Goal: Entertainment & Leisure: Consume media (video, audio)

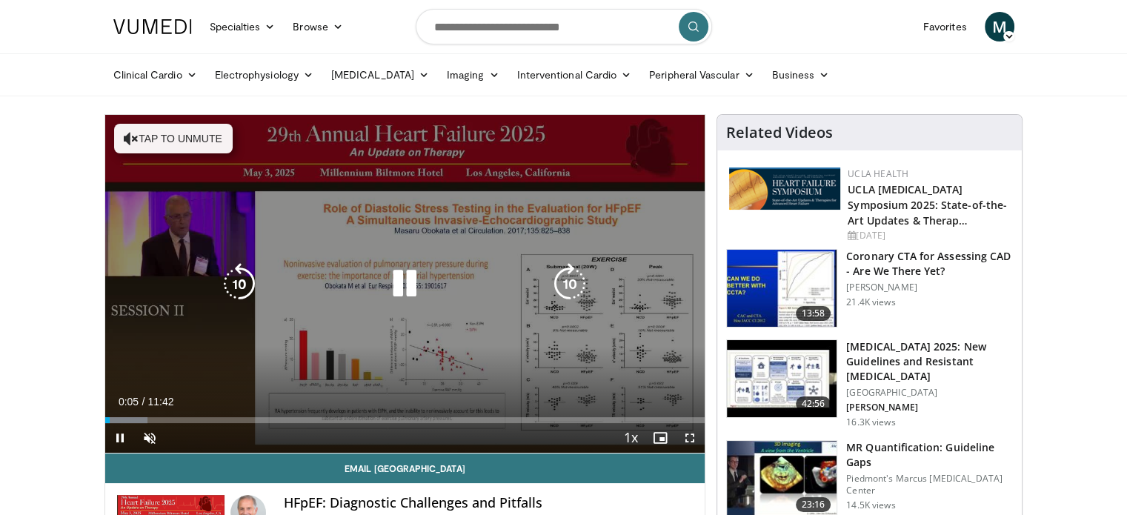
click at [411, 294] on icon "Video Player" at bounding box center [405, 284] width 42 height 42
click at [399, 273] on icon "Video Player" at bounding box center [405, 284] width 42 height 42
click at [190, 139] on button "Tap to unmute" at bounding box center [173, 139] width 119 height 30
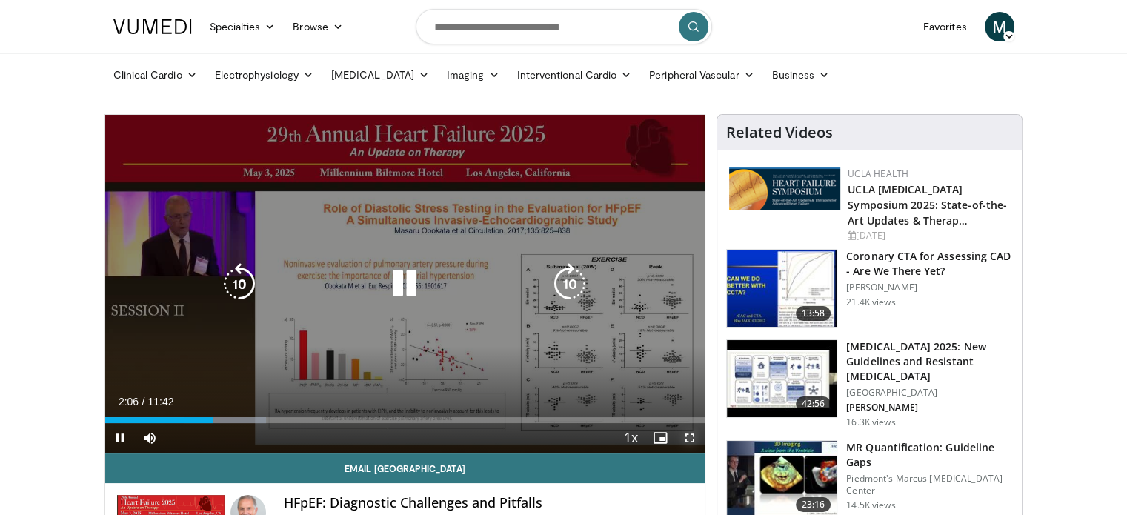
drag, startPoint x: 687, startPoint y: 434, endPoint x: 687, endPoint y: 523, distance: 89.7
click at [687, 434] on span "Video Player" at bounding box center [690, 438] width 30 height 30
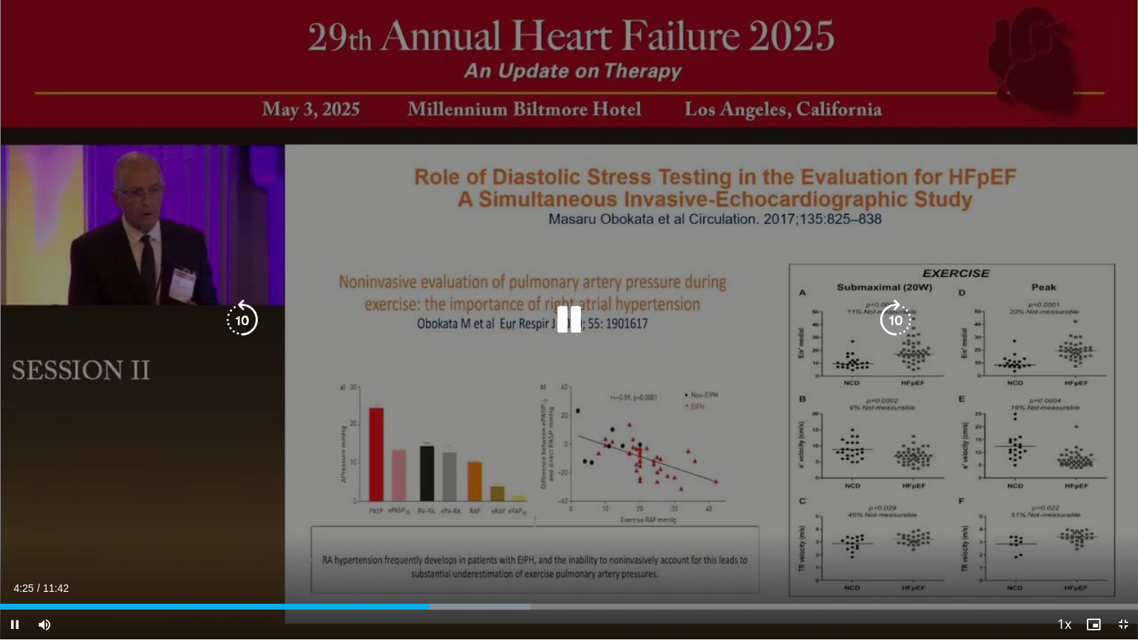
click at [571, 323] on icon "Video Player" at bounding box center [569, 320] width 42 height 42
click at [572, 316] on icon "Video Player" at bounding box center [569, 320] width 42 height 42
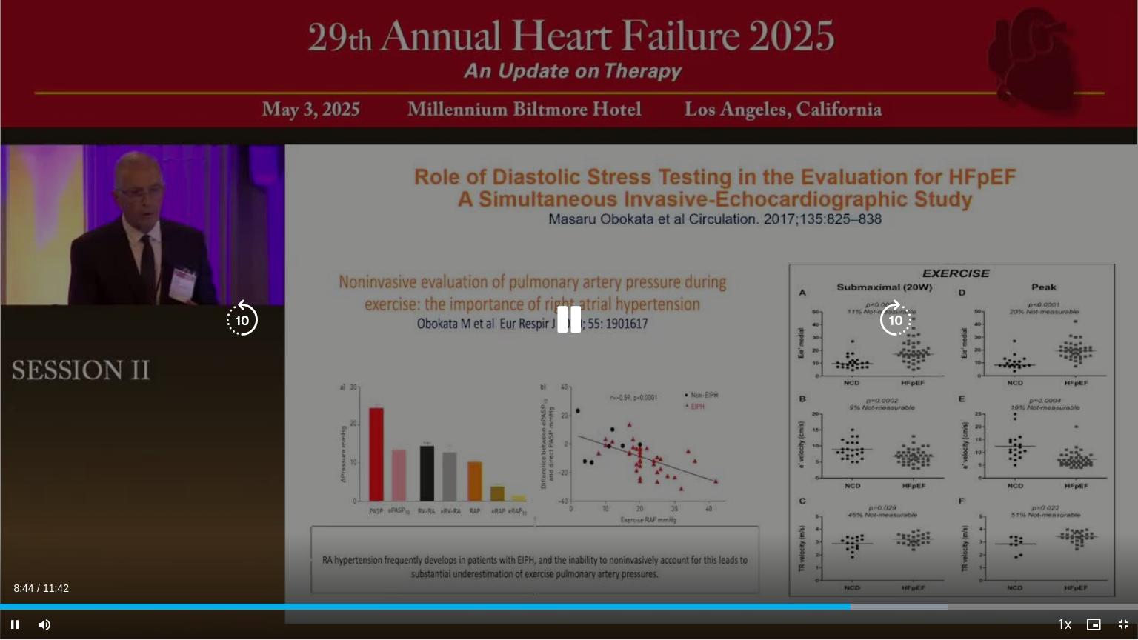
click at [352, 273] on div "10 seconds Tap to unmute" at bounding box center [569, 320] width 1138 height 640
click at [556, 317] on icon "Video Player" at bounding box center [569, 320] width 42 height 42
click at [562, 316] on icon "Video Player" at bounding box center [569, 320] width 42 height 42
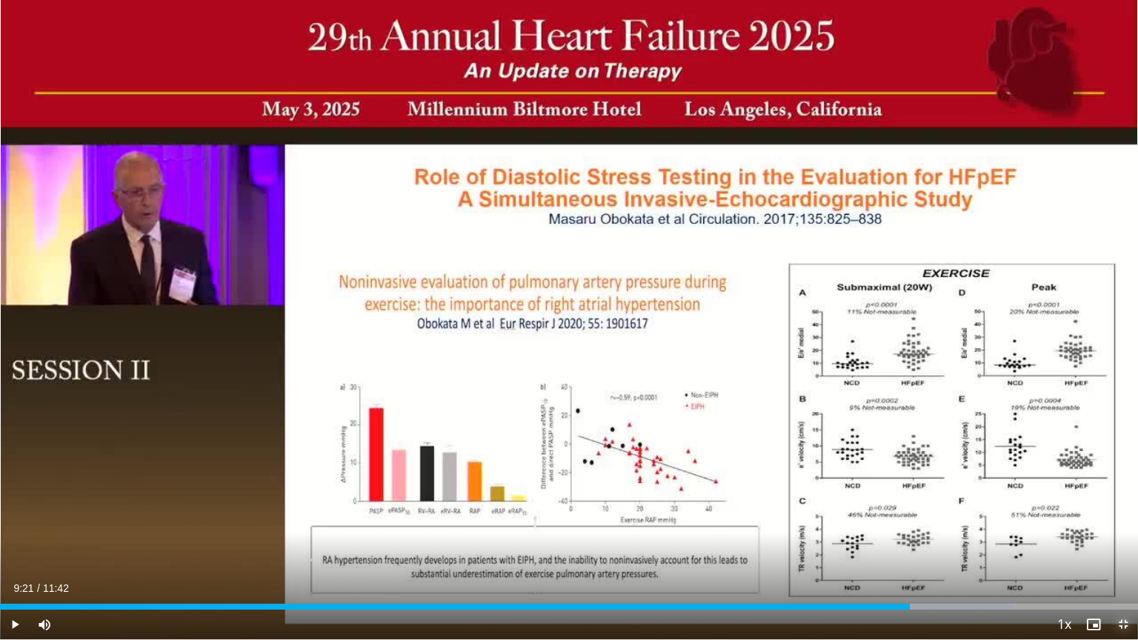
click at [1127, 514] on span "Video Player" at bounding box center [1124, 625] width 30 height 30
